Goal: Information Seeking & Learning: Learn about a topic

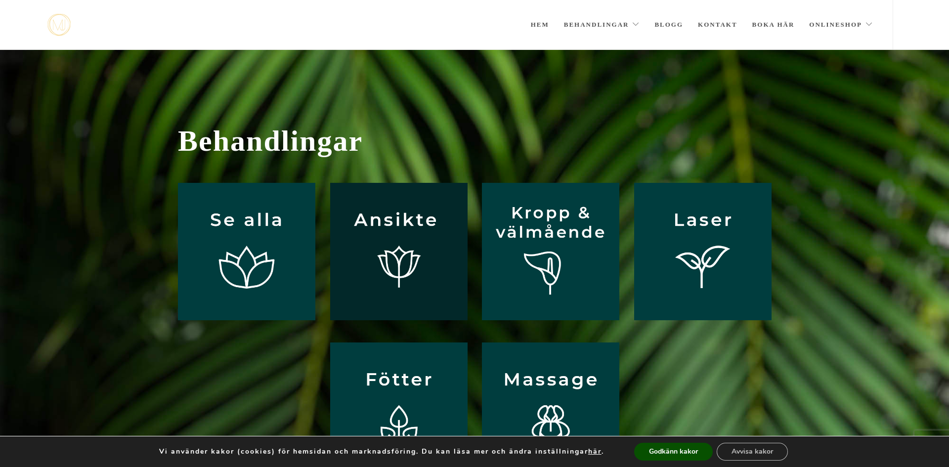
click at [381, 257] on img at bounding box center [398, 251] width 137 height 137
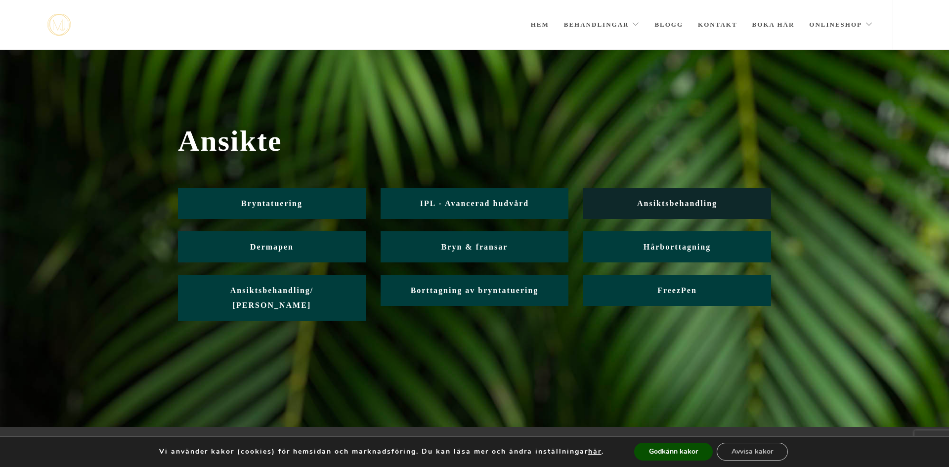
click at [649, 207] on span "Ansiktsbehandling" at bounding box center [677, 203] width 80 height 8
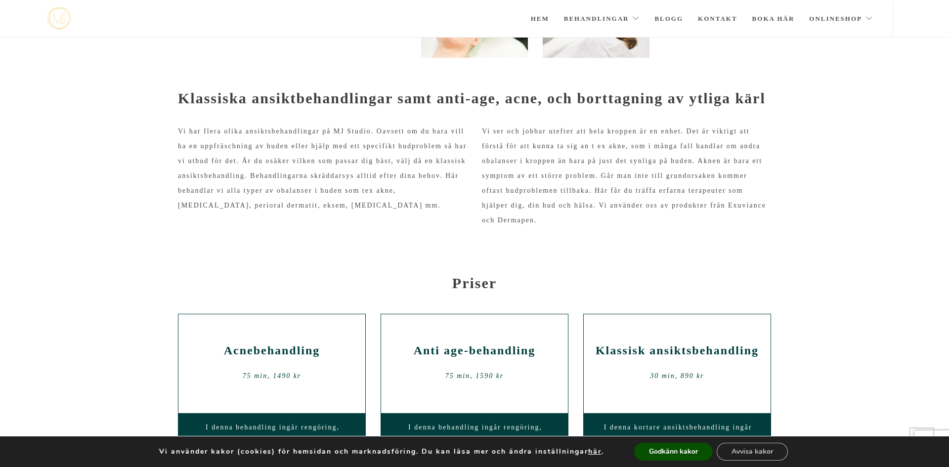
scroll to position [264, 0]
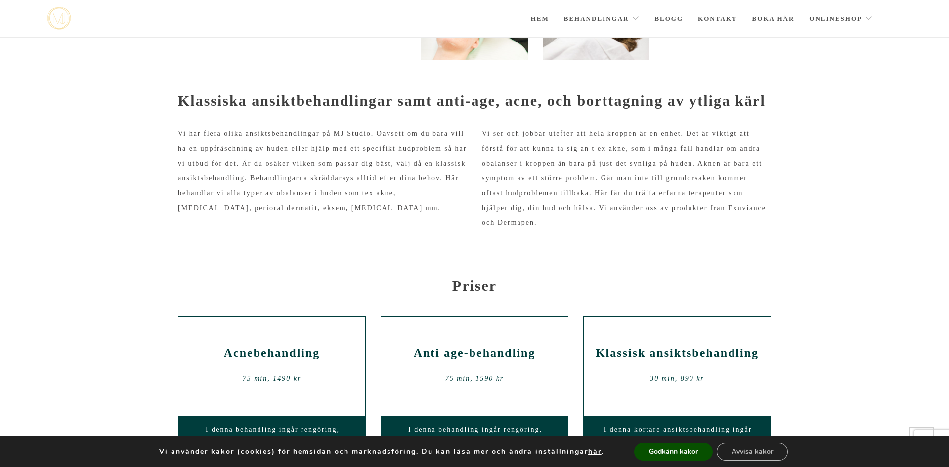
drag, startPoint x: 948, startPoint y: 97, endPoint x: 901, endPoint y: 94, distance: 47.1
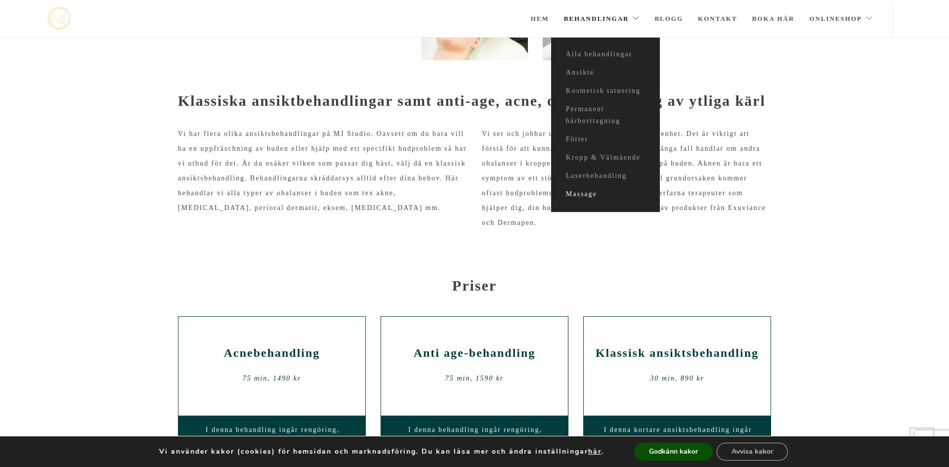
click at [575, 196] on link "Massage" at bounding box center [605, 194] width 109 height 18
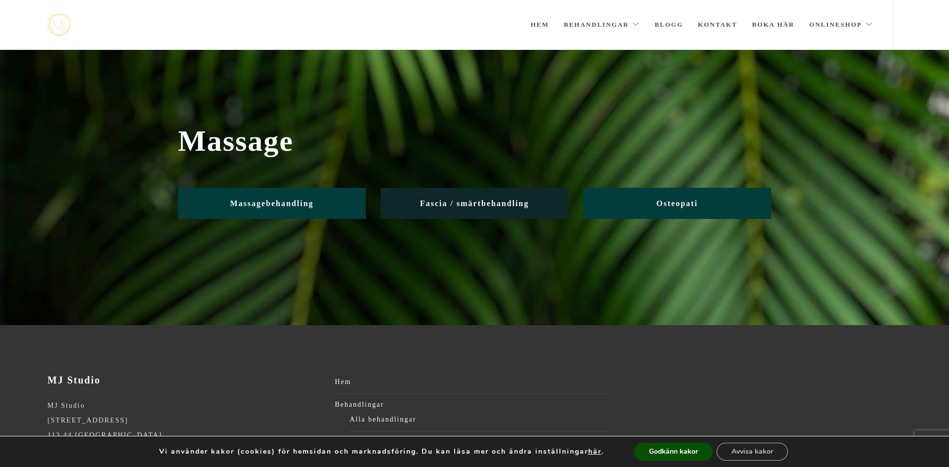
click at [526, 204] on span "Fascia / smärtbehandling" at bounding box center [474, 203] width 109 height 8
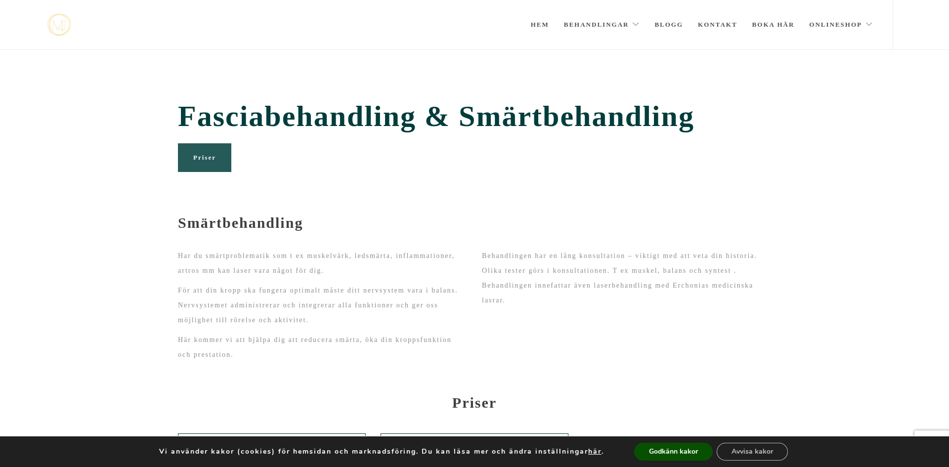
click at [212, 158] on span "Priser" at bounding box center [204, 157] width 23 height 7
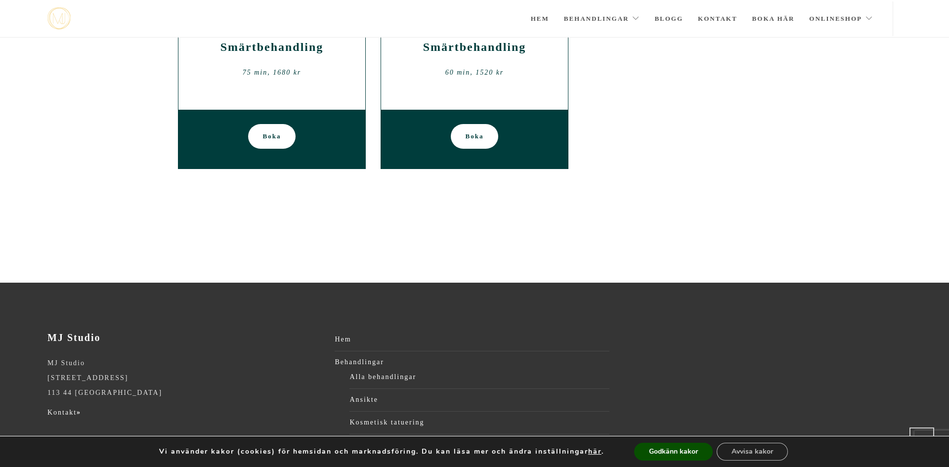
scroll to position [379, 0]
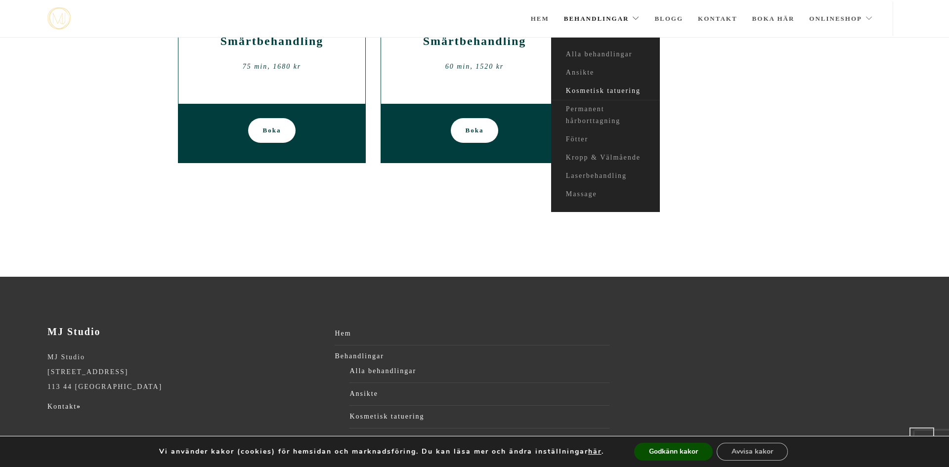
click at [598, 92] on link "Kosmetisk tatuering" at bounding box center [605, 91] width 109 height 18
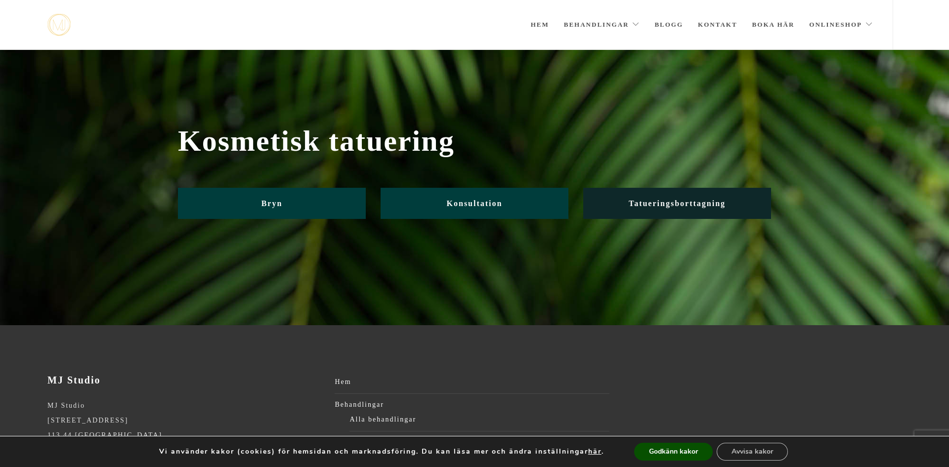
click at [692, 206] on span "Tatueringsborttagning" at bounding box center [676, 203] width 97 height 8
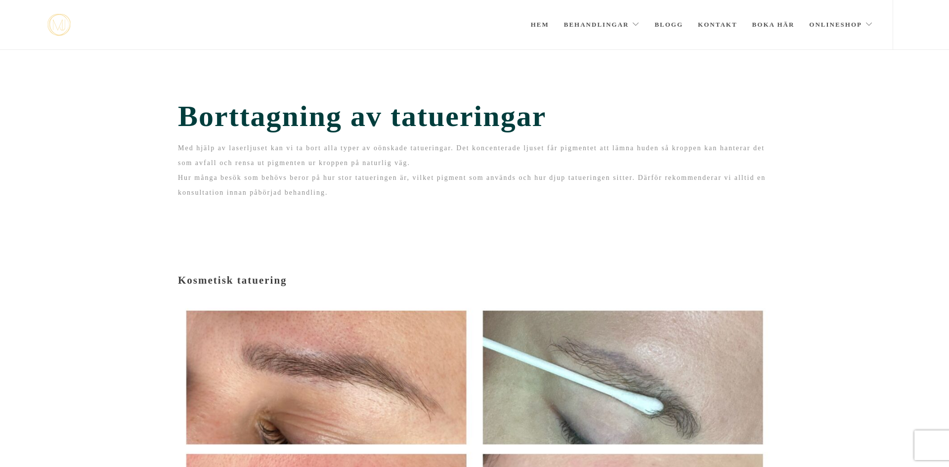
click at [692, 206] on div "Borttagning av tatueringar Med hjälp av laserljuset kan vi ta bort alla typer a…" at bounding box center [474, 153] width 608 height 108
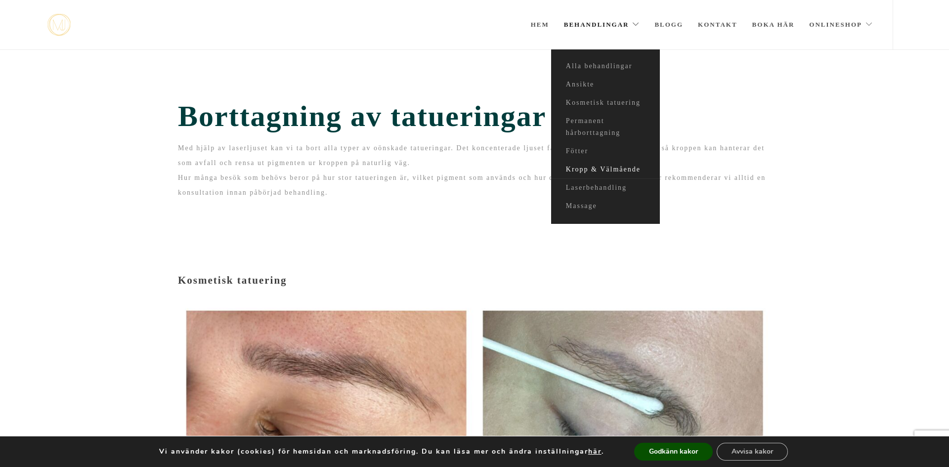
click at [583, 167] on link "Kropp & Välmående" at bounding box center [605, 170] width 109 height 18
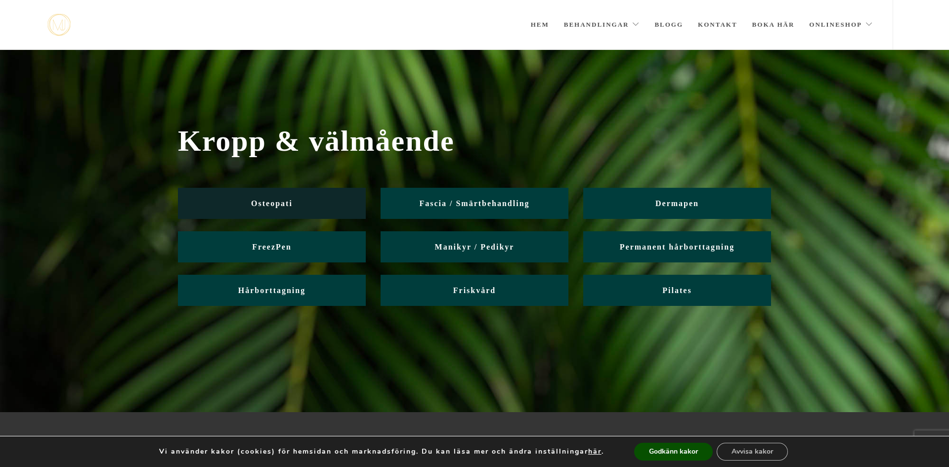
click at [323, 205] on link "Osteopati" at bounding box center [272, 203] width 188 height 31
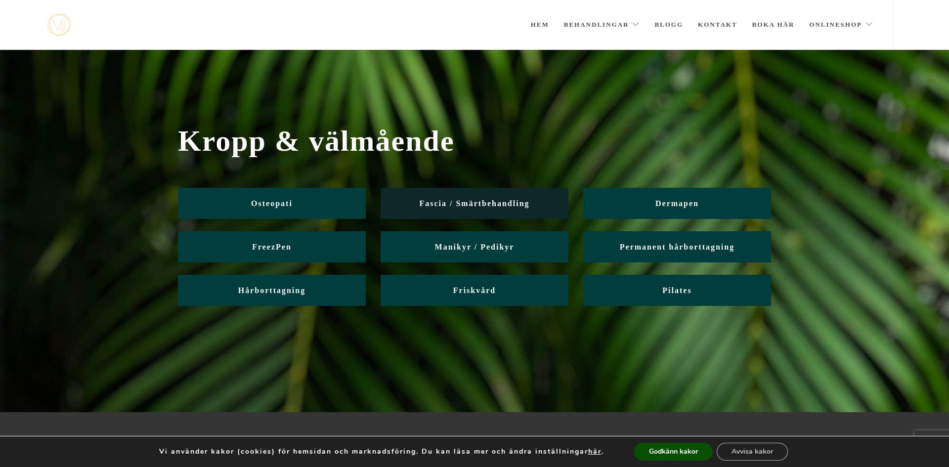
click at [442, 209] on link "Fascia / Smärtbehandling" at bounding box center [474, 203] width 188 height 31
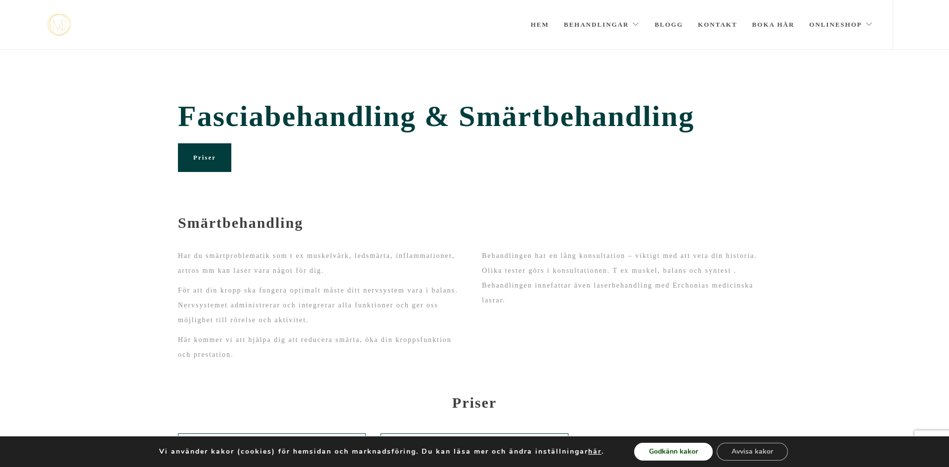
click at [663, 457] on button "Godkänn kakor" at bounding box center [673, 452] width 79 height 18
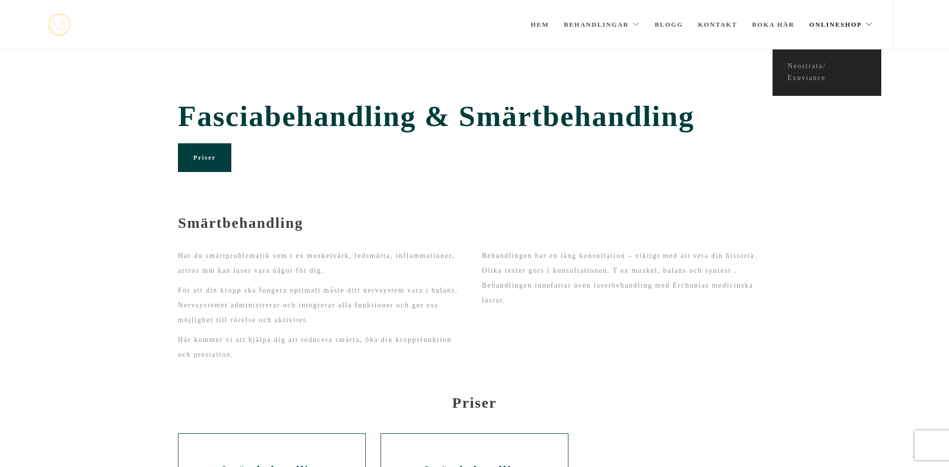
click at [832, 27] on link "Onlineshop" at bounding box center [841, 24] width 64 height 49
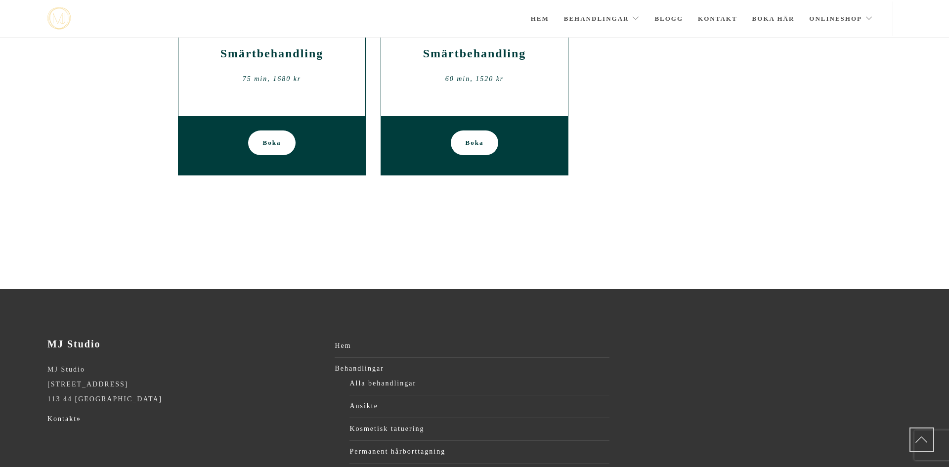
scroll to position [373, 0]
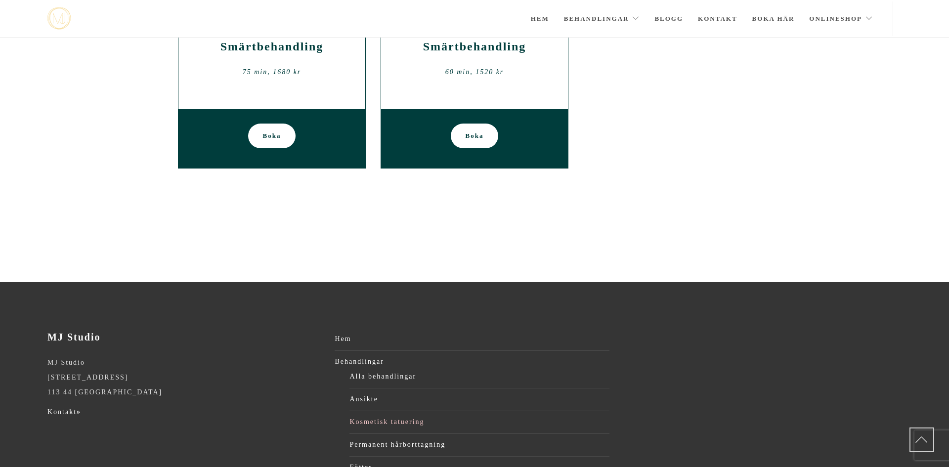
click at [408, 423] on link "Kosmetisk tatuering" at bounding box center [478, 421] width 259 height 15
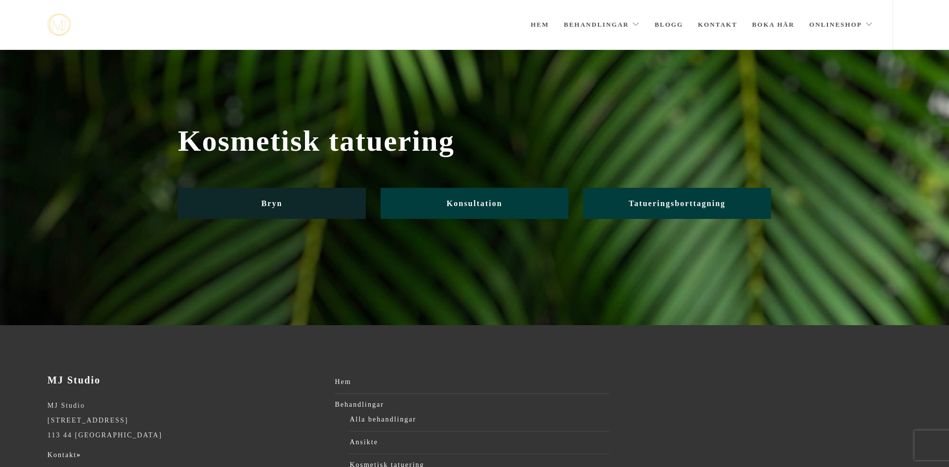
click at [273, 205] on span "Bryn" at bounding box center [271, 203] width 21 height 8
